Goal: Register for event/course

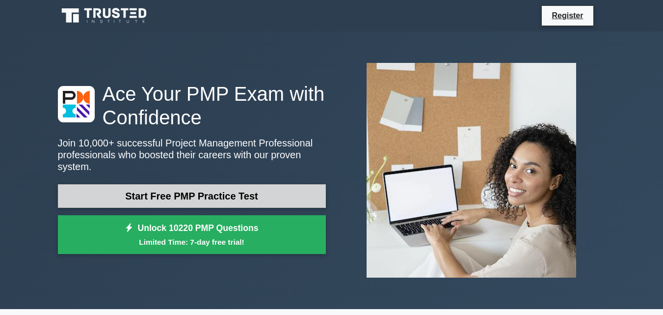
click at [210, 184] on link "Start Free PMP Practice Test" at bounding box center [192, 196] width 268 height 24
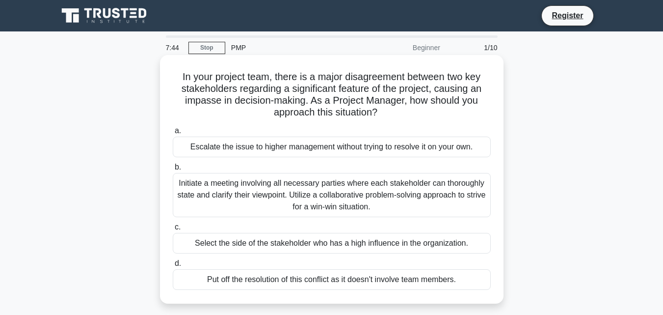
click at [299, 196] on div "Initiate a meeting involving all necessary parties where each stakeholder can t…" at bounding box center [332, 195] width 318 height 44
click at [173, 170] on input "b. Initiate a meeting involving all necessary parties where each stakeholder ca…" at bounding box center [173, 167] width 0 height 6
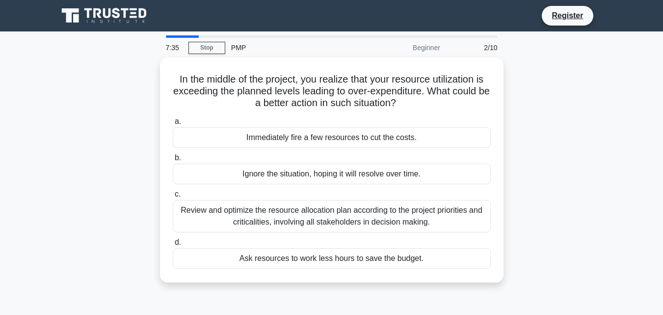
click at [202, 40] on div "7:35 Stop PMP Beginner 2/10" at bounding box center [332, 48] width 344 height 20
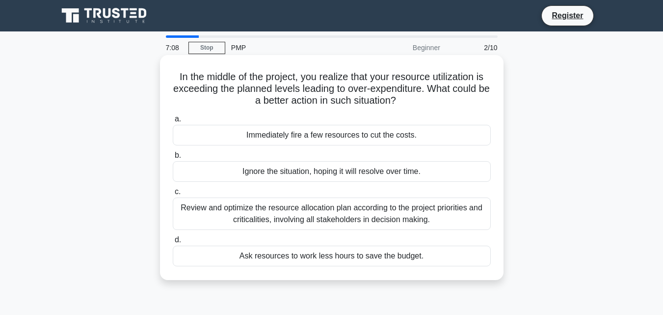
click at [265, 208] on div "Review and optimize the resource allocation plan according to the project prior…" at bounding box center [332, 213] width 318 height 32
click at [173, 195] on input "c. Review and optimize the resource allocation plan according to the project pr…" at bounding box center [173, 192] width 0 height 6
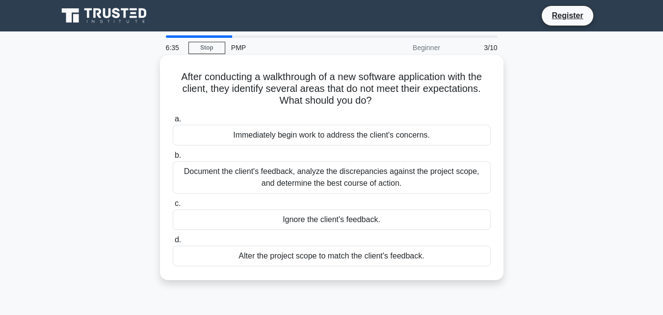
click at [221, 180] on div "Document the client's feedback, analyze the discrepancies against the project s…" at bounding box center [332, 177] width 318 height 32
click at [173, 159] on input "b. Document the client's feedback, analyze the discrepancies against the projec…" at bounding box center [173, 155] width 0 height 6
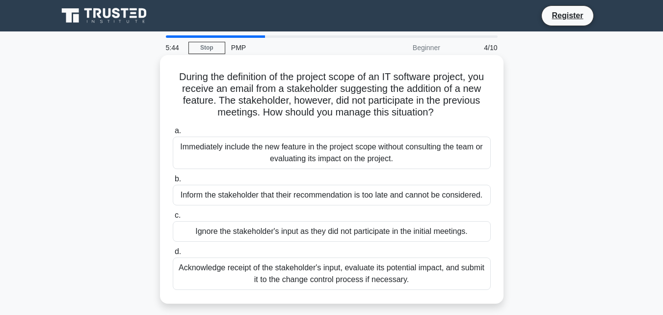
click at [324, 269] on div "Acknowledge receipt of the stakeholder's input, evaluate its potential impact, …" at bounding box center [332, 273] width 318 height 32
click at [173, 255] on input "d. Acknowledge receipt of the stakeholder's input, evaluate its potential impac…" at bounding box center [173, 251] width 0 height 6
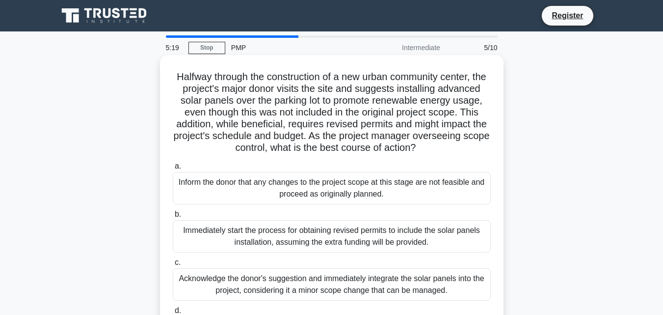
click at [341, 252] on div "Immediately start the process for obtaining revised permits to include the sola…" at bounding box center [332, 236] width 318 height 32
click at [173, 218] on input "b. Immediately start the process for obtaining revised permits to include the s…" at bounding box center [173, 214] width 0 height 6
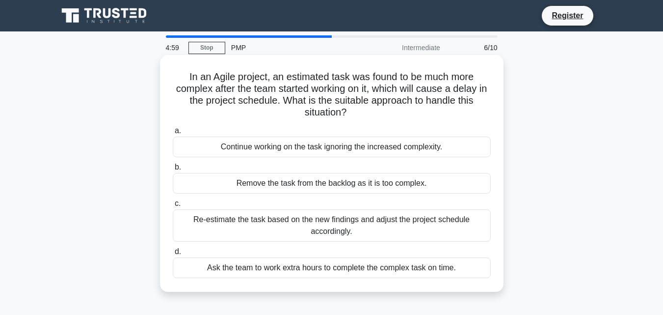
click at [260, 273] on div "Ask the team to work extra hours to complete the complex task on time." at bounding box center [332, 267] width 318 height 21
click at [173, 255] on input "d. Ask the team to work extra hours to complete the complex task on time." at bounding box center [173, 251] width 0 height 6
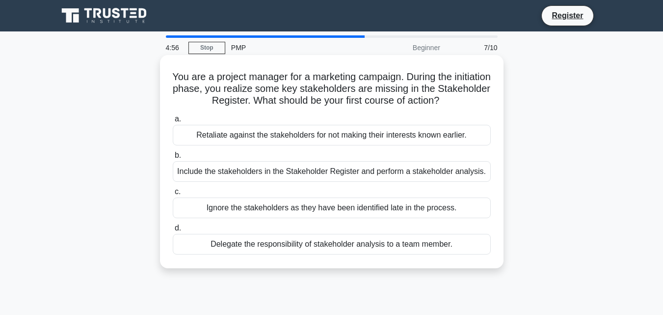
click at [238, 171] on div "Include the stakeholders in the Stakeholder Register and perform a stakeholder …" at bounding box center [332, 171] width 318 height 21
click at [173, 159] on input "b. Include the stakeholders in the Stakeholder Register and perform a stakehold…" at bounding box center [173, 155] width 0 height 6
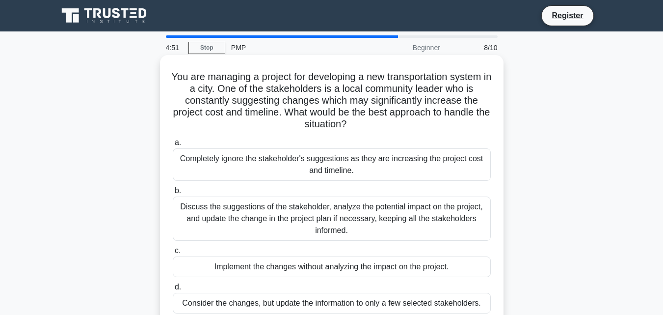
click at [249, 222] on div "Discuss the suggestions of the stakeholder, analyze the potential impact on the…" at bounding box center [332, 218] width 318 height 44
click at [173, 194] on input "b. Discuss the suggestions of the stakeholder, analyze the potential impact on …" at bounding box center [173, 191] width 0 height 6
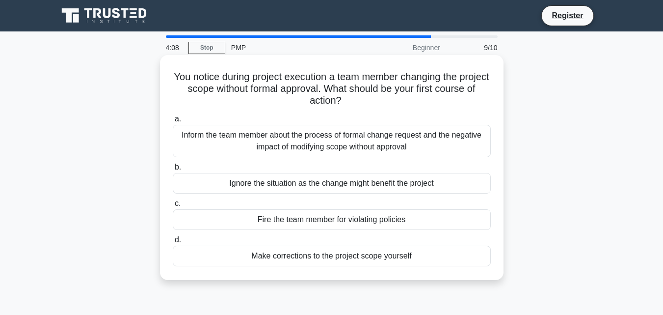
click at [249, 145] on div "Inform the team member about the process of formal change request and the negat…" at bounding box center [332, 141] width 318 height 32
click at [173, 122] on input "a. Inform the team member about the process of formal change request and the ne…" at bounding box center [173, 119] width 0 height 6
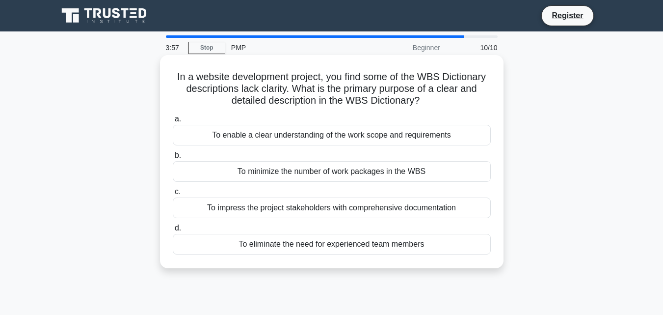
click at [265, 204] on div "To impress the project stakeholders with comprehensive documentation" at bounding box center [332, 207] width 318 height 21
click at [173, 195] on input "c. To impress the project stakeholders with comprehensive documentation" at bounding box center [173, 192] width 0 height 6
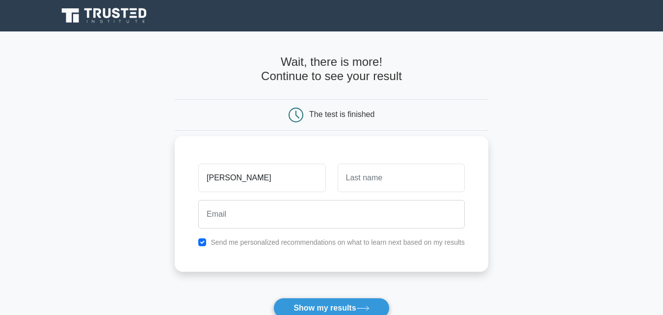
type input "marlin"
click at [345, 177] on input "text" at bounding box center [401, 178] width 127 height 28
type input "lis"
click at [214, 178] on input "marlin" at bounding box center [261, 178] width 127 height 28
click at [229, 178] on input "[PERSON_NAME]" at bounding box center [261, 178] width 127 height 28
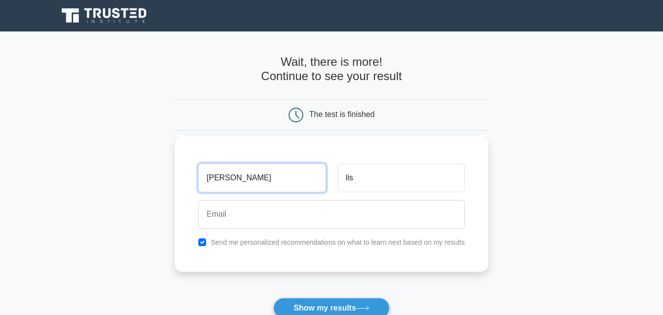
type input "[PERSON_NAME]"
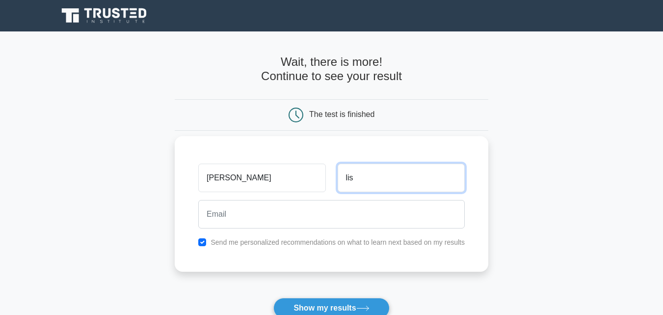
click at [347, 178] on input "lis" at bounding box center [401, 178] width 127 height 28
click at [349, 177] on input "llis" at bounding box center [401, 178] width 127 height 28
type input "s"
click at [352, 178] on input "s" at bounding box center [401, 178] width 127 height 28
type input "Lisha lin"
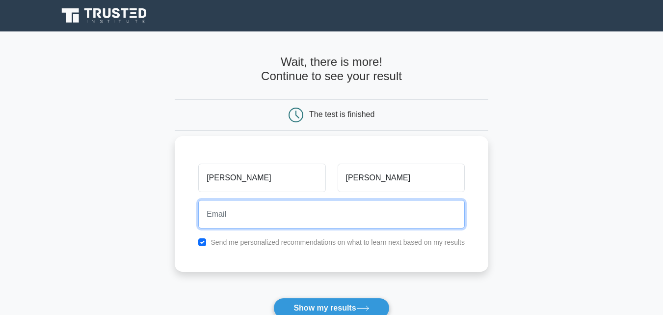
click at [313, 217] on input "email" at bounding box center [331, 214] width 267 height 28
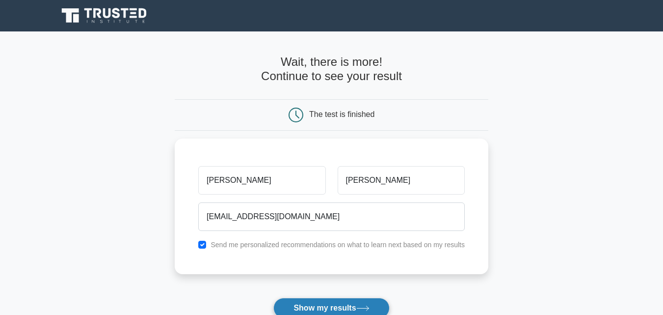
click at [304, 309] on button "Show my results" at bounding box center [331, 308] width 116 height 21
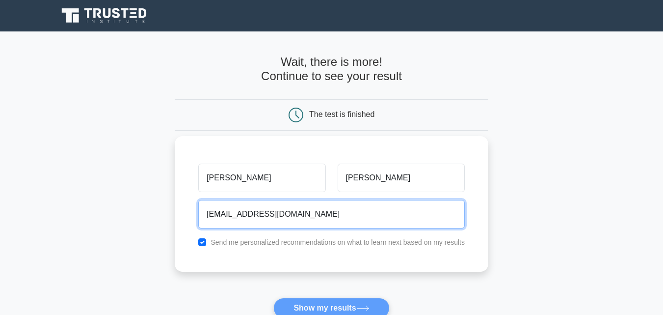
click at [319, 214] on input "elizabethmedan4@gmail.com" at bounding box center [331, 214] width 267 height 28
type input "e"
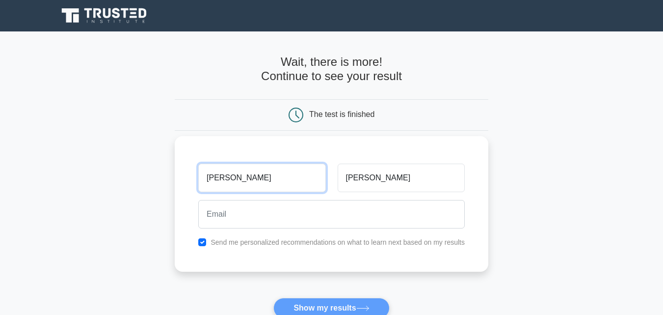
click at [239, 181] on input "[PERSON_NAME]" at bounding box center [261, 178] width 127 height 28
type input "M"
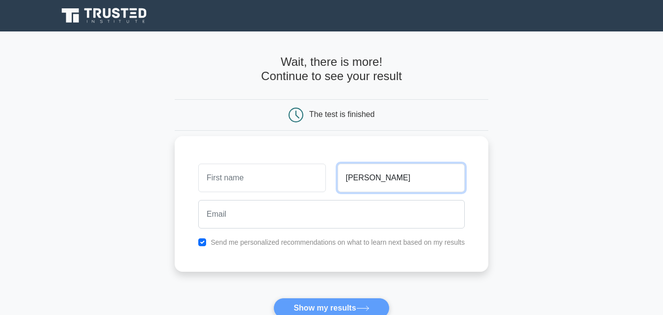
click at [385, 178] on input "Lisha lin" at bounding box center [401, 178] width 127 height 28
type input "L"
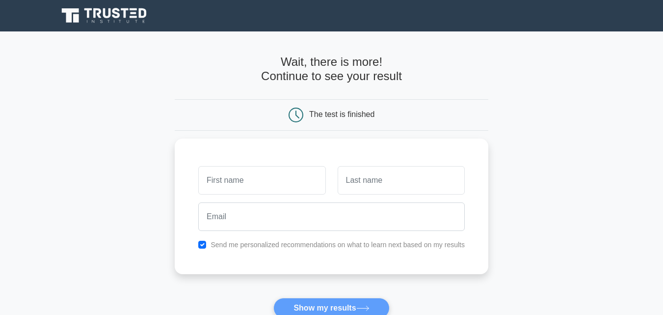
click at [351, 307] on form "Wait, there is more! Continue to see your result The test is finished and the" at bounding box center [332, 208] width 314 height 306
